Goal: Information Seeking & Learning: Learn about a topic

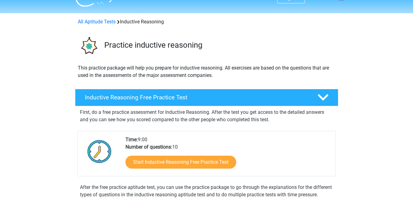
scroll to position [11, 0]
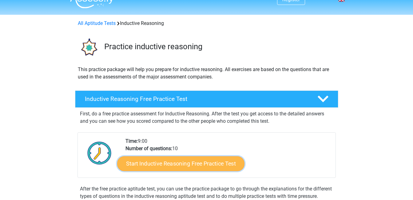
click at [159, 162] on link "Start Inductive Reasoning Free Practice Test" at bounding box center [180, 163] width 127 height 15
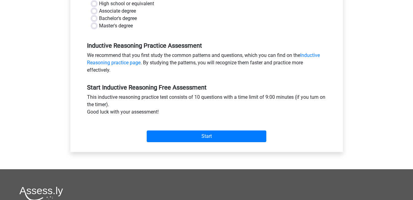
scroll to position [155, 0]
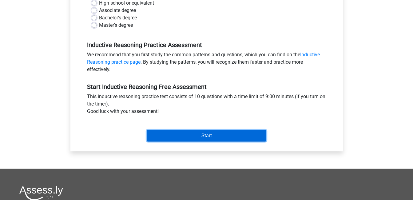
click at [221, 136] on input "Start" at bounding box center [207, 136] width 120 height 12
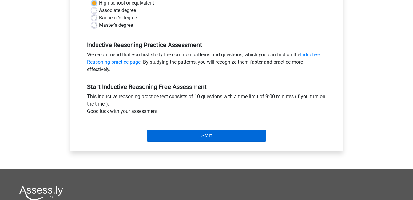
scroll to position [154, 0]
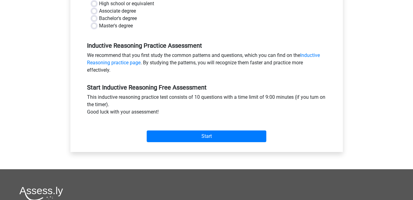
click at [25, 75] on div "Register Nederlands English" at bounding box center [206, 89] width 413 height 486
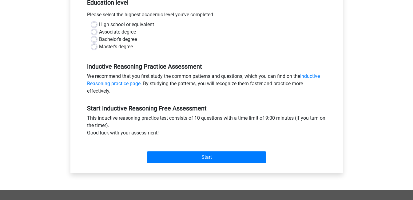
click at [99, 39] on label "Bachelor's degree" at bounding box center [118, 39] width 38 height 7
click at [95, 39] on input "Bachelor's degree" at bounding box center [94, 39] width 5 height 6
radio input "true"
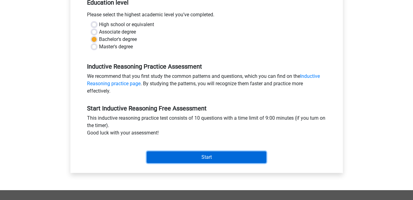
click at [199, 156] on input "Start" at bounding box center [207, 157] width 120 height 12
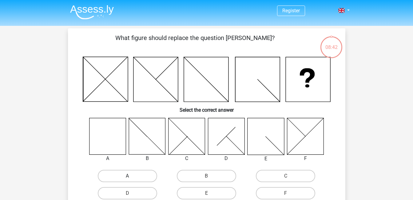
click at [132, 175] on label "A" at bounding box center [127, 176] width 59 height 12
click at [131, 176] on input "A" at bounding box center [129, 178] width 4 height 4
radio input "true"
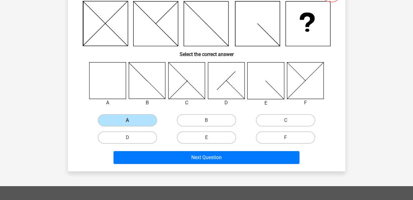
scroll to position [57, 0]
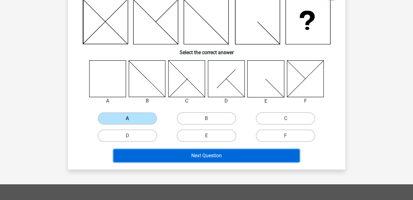
click at [241, 156] on button "Next Question" at bounding box center [206, 155] width 186 height 13
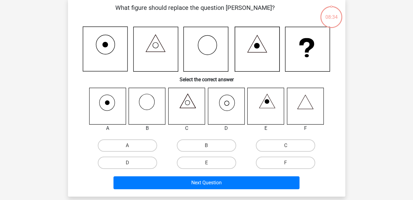
scroll to position [28, 0]
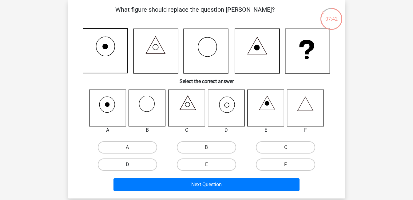
click at [150, 165] on label "D" at bounding box center [127, 164] width 59 height 12
click at [131, 165] on input "D" at bounding box center [129, 166] width 4 height 4
radio input "true"
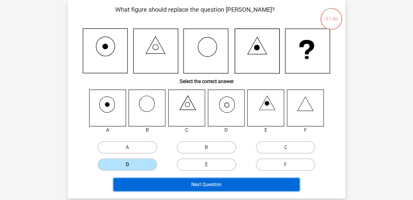
click at [199, 183] on button "Next Question" at bounding box center [206, 184] width 186 height 13
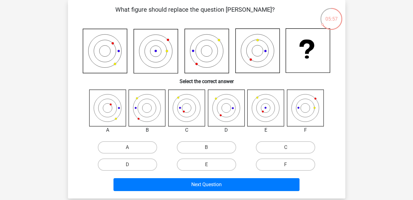
click at [208, 149] on input "B" at bounding box center [208, 149] width 4 height 4
radio input "true"
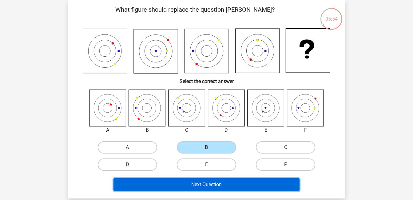
click at [256, 182] on button "Next Question" at bounding box center [206, 184] width 186 height 13
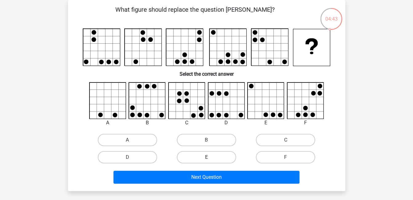
click at [195, 157] on label "E" at bounding box center [206, 157] width 59 height 12
click at [206, 157] on input "E" at bounding box center [208, 159] width 4 height 4
radio input "true"
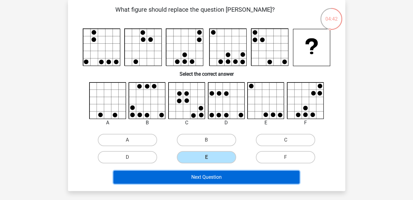
click at [206, 175] on button "Next Question" at bounding box center [206, 177] width 186 height 13
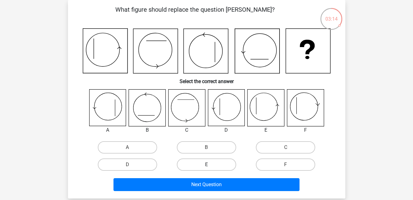
click at [211, 160] on label "E" at bounding box center [206, 164] width 59 height 12
click at [210, 164] on input "E" at bounding box center [208, 166] width 4 height 4
radio input "true"
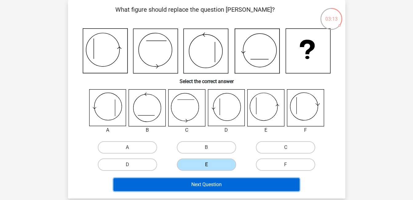
click at [208, 180] on button "Next Question" at bounding box center [206, 184] width 186 height 13
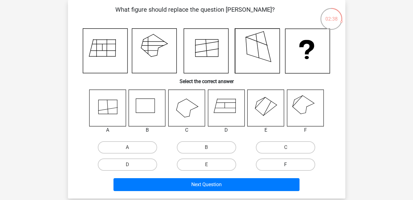
click at [280, 164] on label "F" at bounding box center [285, 164] width 59 height 12
click at [286, 164] on input "F" at bounding box center [288, 166] width 4 height 4
radio input "true"
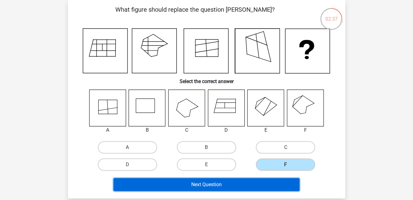
click at [216, 183] on button "Next Question" at bounding box center [206, 184] width 186 height 13
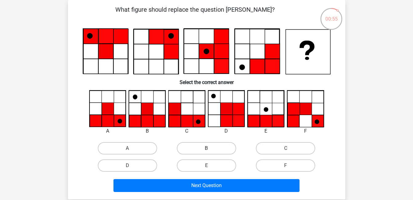
click at [205, 148] on label "B" at bounding box center [206, 148] width 59 height 12
click at [206, 148] on input "B" at bounding box center [208, 150] width 4 height 4
radio input "true"
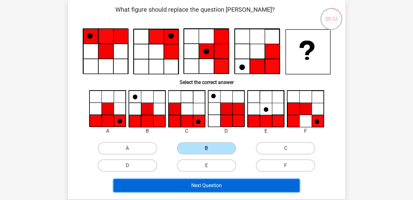
click at [240, 182] on button "Next Question" at bounding box center [206, 185] width 186 height 13
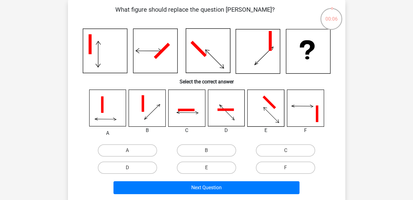
click at [266, 114] on icon at bounding box center [265, 108] width 37 height 37
click at [203, 170] on label "E" at bounding box center [206, 167] width 59 height 12
click at [206, 170] on input "E" at bounding box center [208, 170] width 4 height 4
radio input "true"
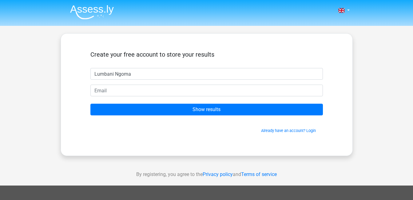
type input "Lumbani Ngoma"
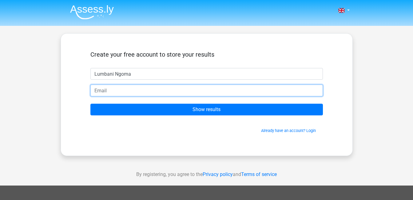
click at [178, 95] on input "email" at bounding box center [206, 91] width 232 height 12
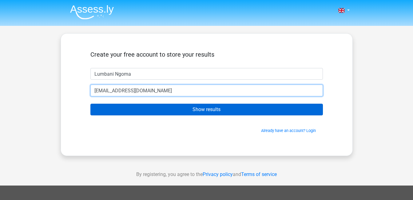
type input "vizln.rc@gmail.com"
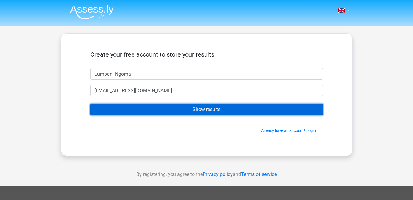
click at [192, 107] on input "Show results" at bounding box center [206, 110] width 232 height 12
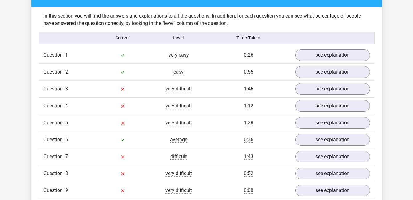
scroll to position [472, 0]
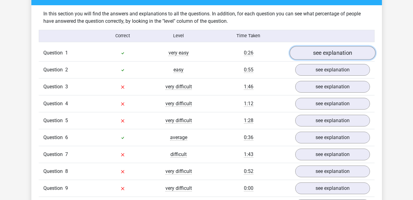
click at [336, 50] on link "see explanation" at bounding box center [332, 53] width 86 height 14
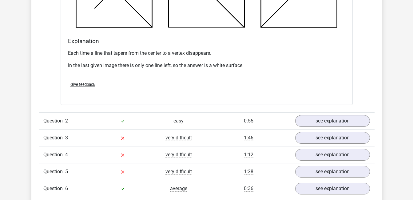
scroll to position [782, 0]
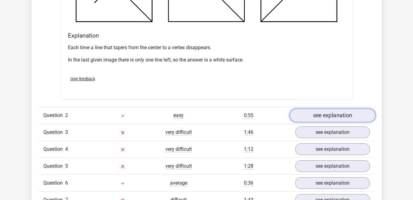
click at [351, 113] on link "see explanation" at bounding box center [332, 115] width 86 height 14
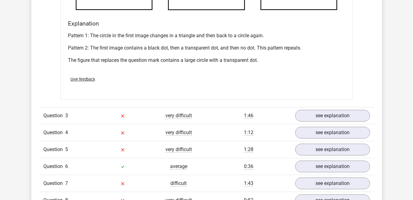
scroll to position [1175, 0]
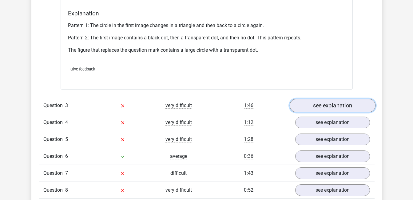
click at [347, 108] on link "see explanation" at bounding box center [332, 106] width 86 height 14
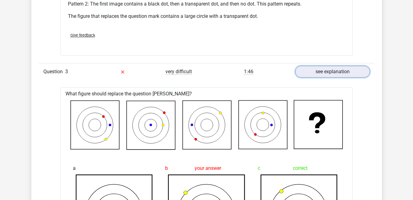
scroll to position [1218, 0]
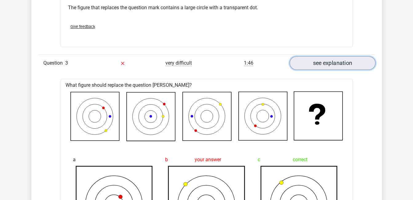
click at [343, 66] on link "see explanation" at bounding box center [332, 63] width 86 height 14
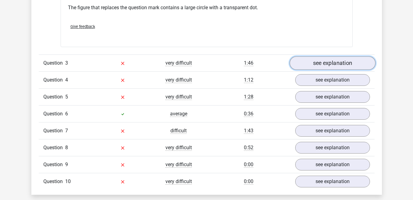
click at [343, 66] on link "see explanation" at bounding box center [332, 63] width 86 height 14
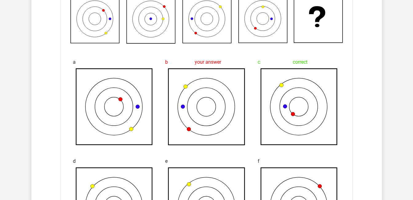
scroll to position [1311, 0]
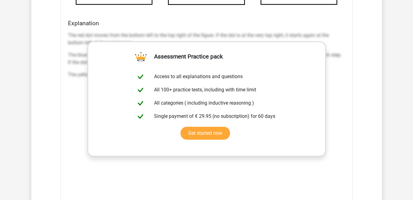
scroll to position [1561, 0]
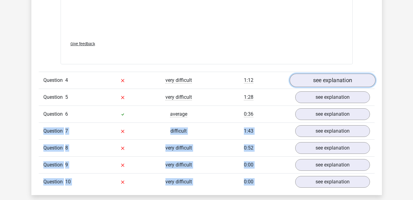
click at [332, 81] on link "see explanation" at bounding box center [332, 80] width 86 height 14
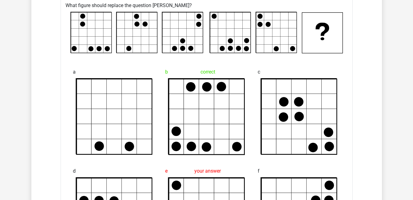
scroll to position [1819, 0]
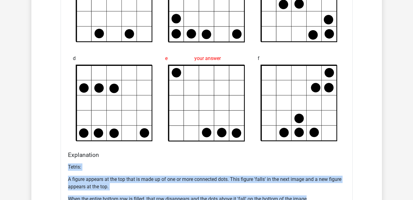
scroll to position [1963, 0]
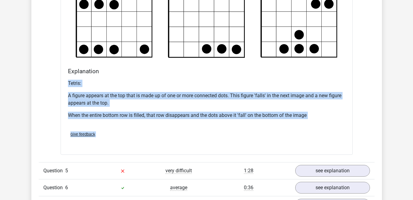
scroll to position [2037, 0]
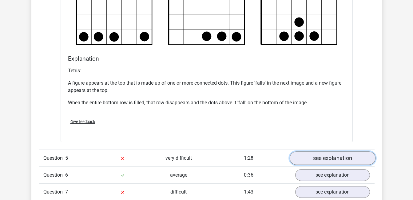
click at [340, 158] on link "see explanation" at bounding box center [332, 158] width 86 height 14
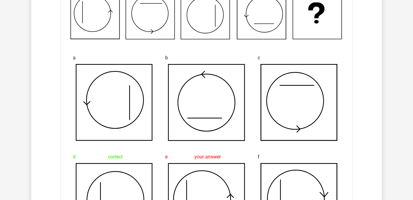
scroll to position [2246, 0]
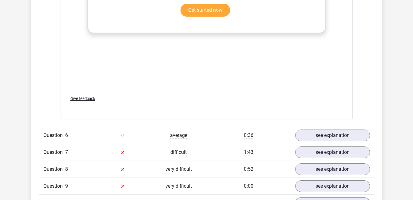
scroll to position [2597, 0]
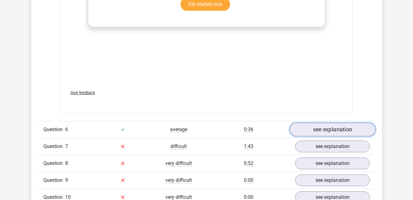
click at [327, 128] on link "see explanation" at bounding box center [332, 130] width 86 height 14
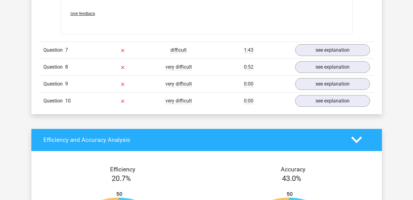
scroll to position [2999, 0]
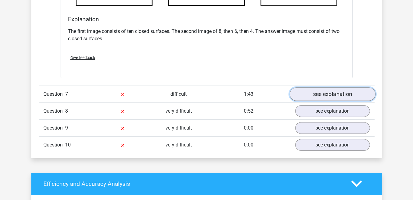
click at [337, 95] on link "see explanation" at bounding box center [332, 94] width 86 height 14
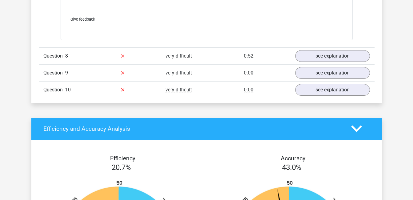
scroll to position [3564, 0]
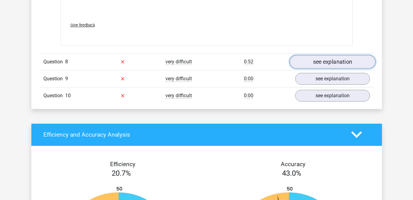
click at [335, 59] on link "see explanation" at bounding box center [332, 62] width 86 height 14
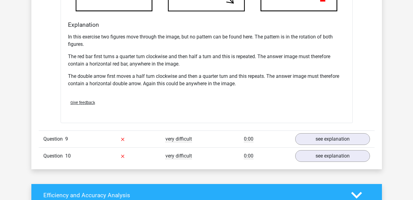
scroll to position [3901, 0]
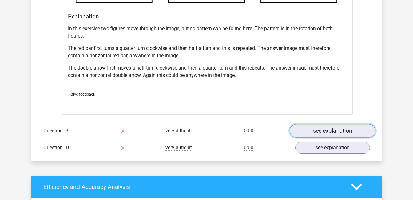
click at [346, 129] on link "see explanation" at bounding box center [332, 131] width 86 height 14
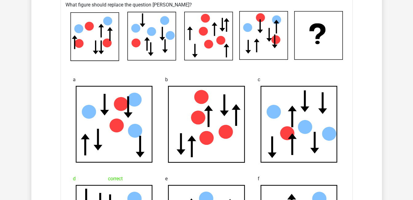
scroll to position [4037, 0]
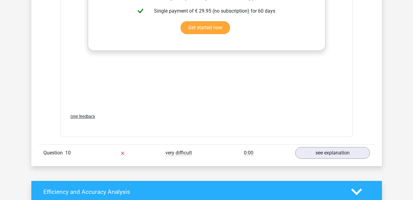
scroll to position [4416, 0]
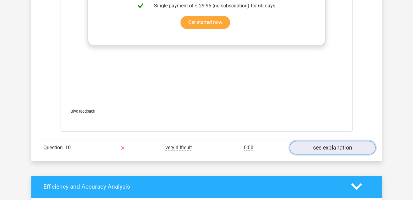
click at [334, 150] on link "see explanation" at bounding box center [332, 148] width 86 height 14
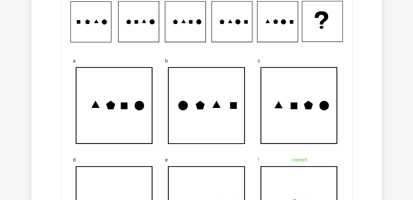
scroll to position [4601, 0]
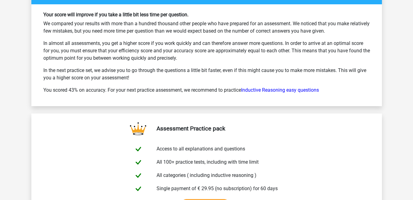
scroll to position [5348, 0]
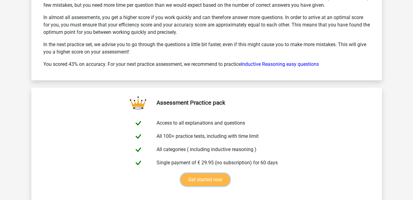
click at [230, 173] on link "Get started now" at bounding box center [204, 179] width 49 height 13
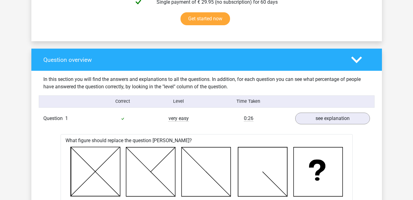
scroll to position [419, 0]
